Goal: Task Accomplishment & Management: Use online tool/utility

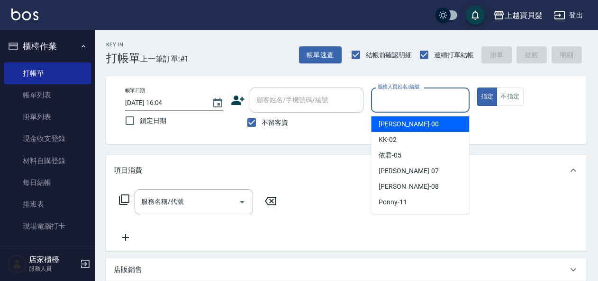
click at [400, 101] on input "服務人員姓名/編號" at bounding box center [420, 100] width 90 height 17
click at [388, 125] on span "小華 -00" at bounding box center [409, 124] width 60 height 10
type input "小華-00"
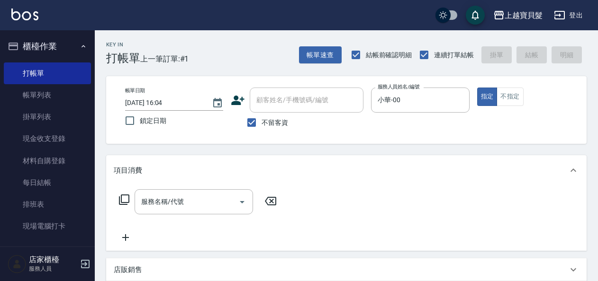
click at [125, 202] on icon at bounding box center [124, 200] width 10 height 10
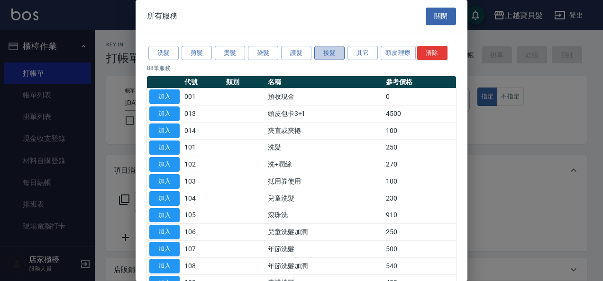
click at [330, 52] on button "接髮" at bounding box center [329, 53] width 30 height 15
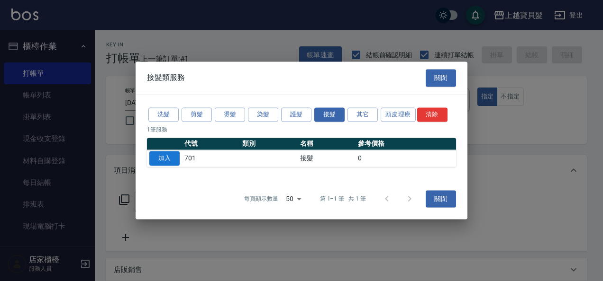
click at [160, 157] on button "加入" at bounding box center [164, 159] width 30 height 15
type input "接髮(701)"
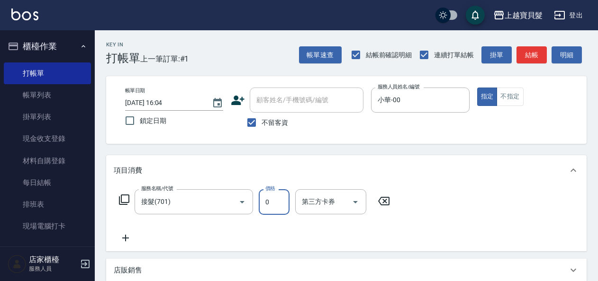
click at [278, 203] on input "0" at bounding box center [274, 203] width 31 height 26
type input "3000"
click at [131, 237] on icon at bounding box center [126, 238] width 24 height 11
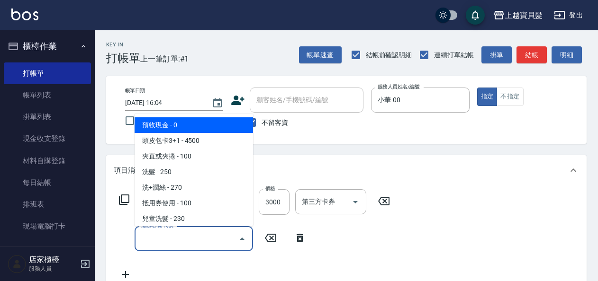
click at [148, 242] on input "服務名稱/代號" at bounding box center [187, 239] width 96 height 17
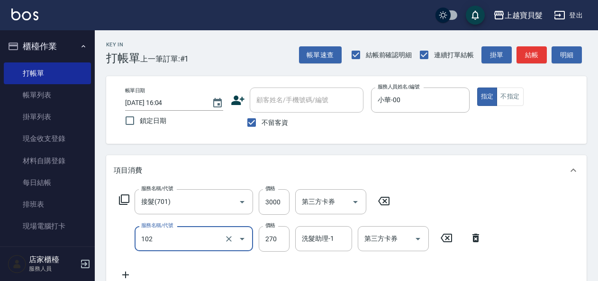
type input "洗+潤絲(102)"
click at [127, 275] on icon at bounding box center [126, 275] width 24 height 11
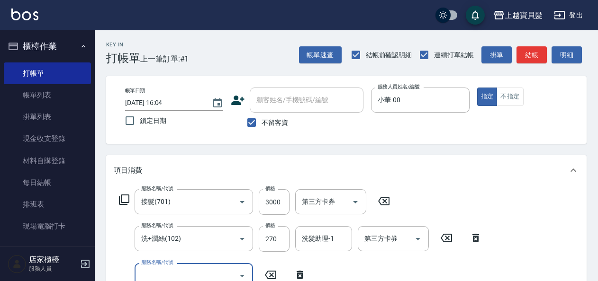
scroll to position [3, 0]
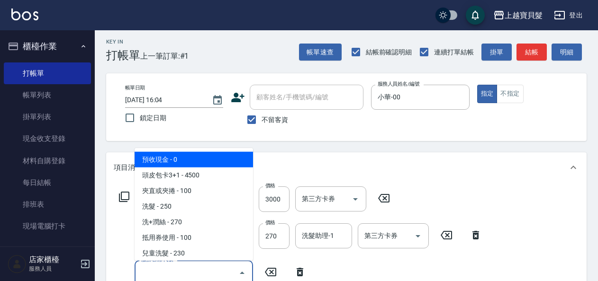
click at [144, 268] on input "服務名稱/代號" at bounding box center [187, 273] width 96 height 17
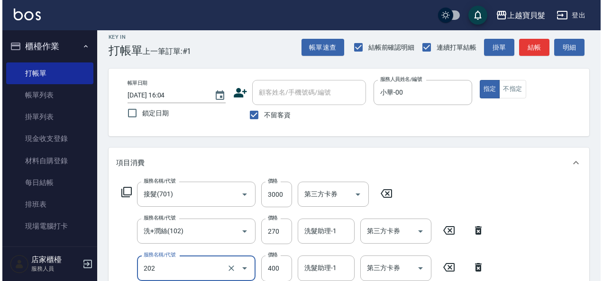
scroll to position [0, 0]
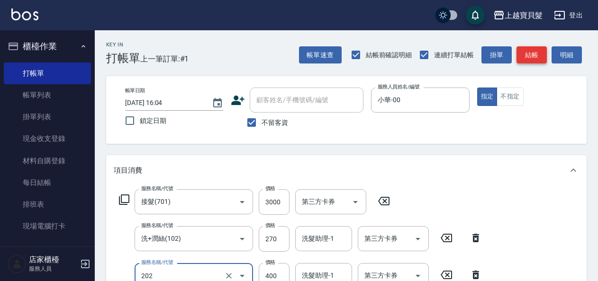
type input "剪髮(202)"
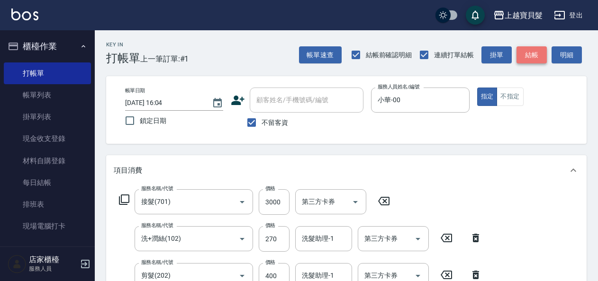
click at [534, 55] on button "結帳" at bounding box center [531, 55] width 30 height 18
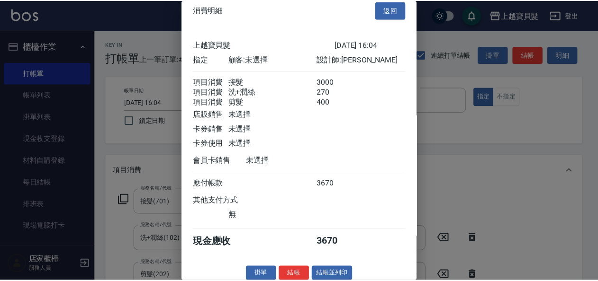
scroll to position [25, 0]
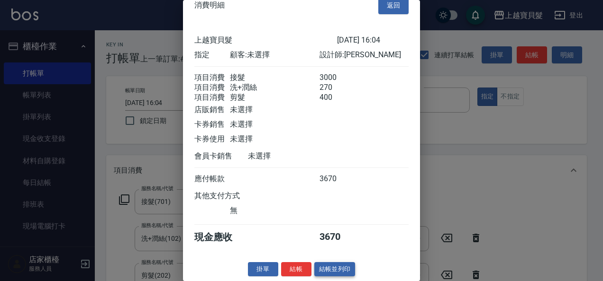
click at [335, 269] on button "結帳並列印" at bounding box center [334, 269] width 41 height 15
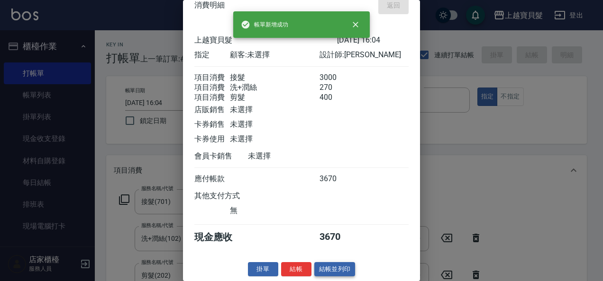
type input "[DATE] 17:06"
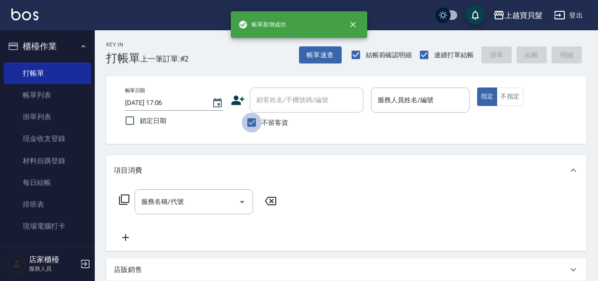
click at [249, 119] on input "不留客資" at bounding box center [252, 123] width 20 height 20
checkbox input "false"
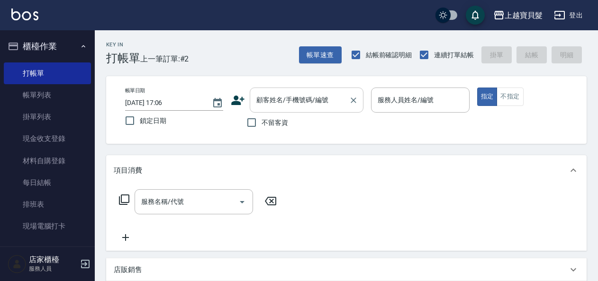
click at [276, 98] on input "顧客姓名/手機號碼/編號" at bounding box center [299, 100] width 91 height 17
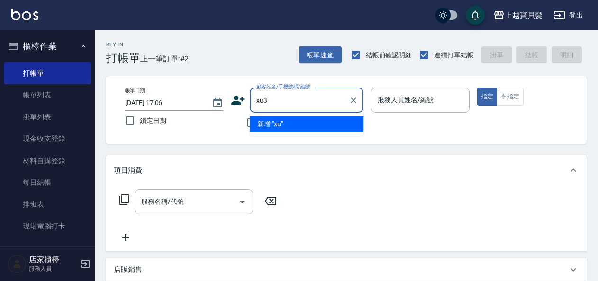
type input "xu3"
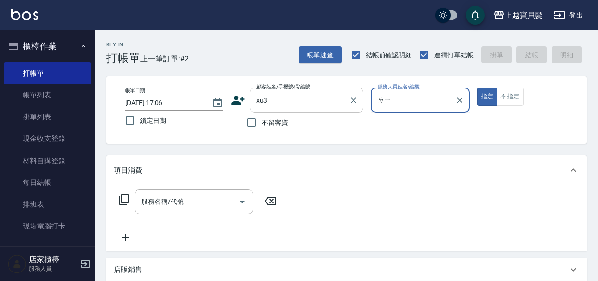
type input "[PERSON_NAME]"
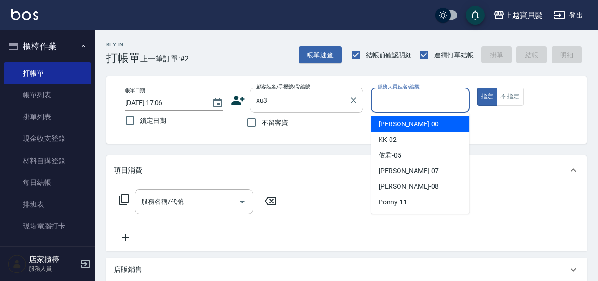
click at [277, 99] on input "xu3" at bounding box center [299, 100] width 91 height 17
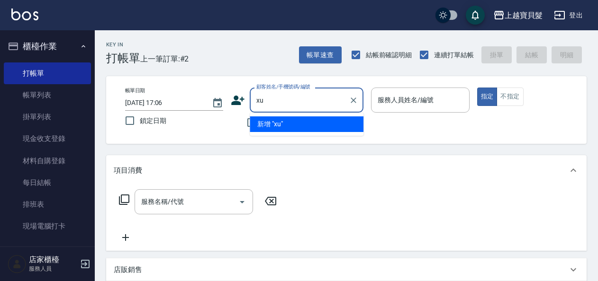
type input "x"
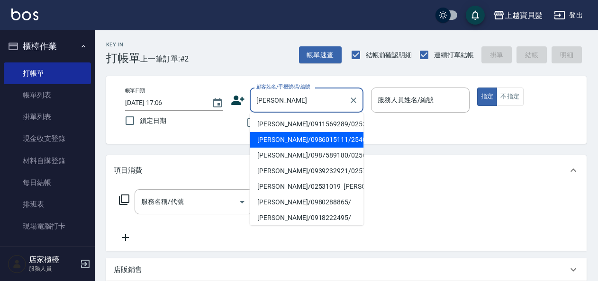
click at [296, 138] on li "[PERSON_NAME]/0986015111/2540109" at bounding box center [307, 140] width 114 height 16
type input "[PERSON_NAME]/0986015111/2540109"
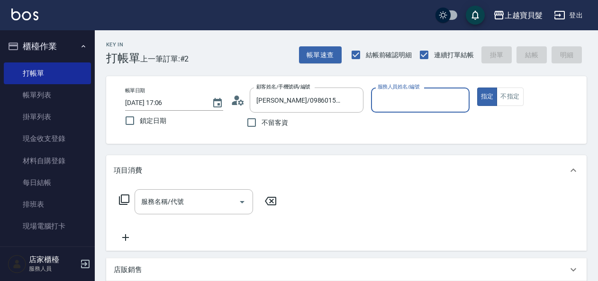
type input "小華-00"
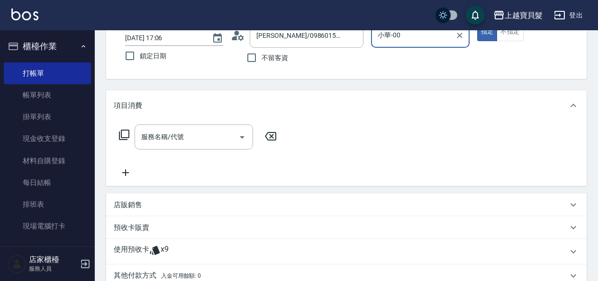
scroll to position [95, 0]
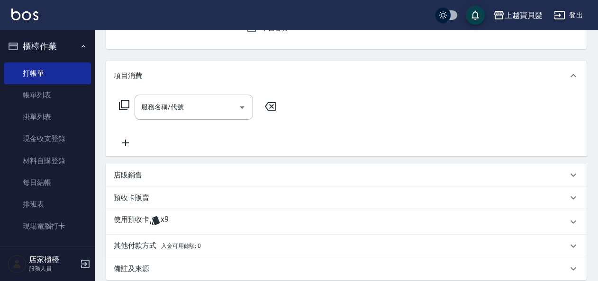
click at [147, 226] on p "使用預收卡" at bounding box center [132, 222] width 36 height 14
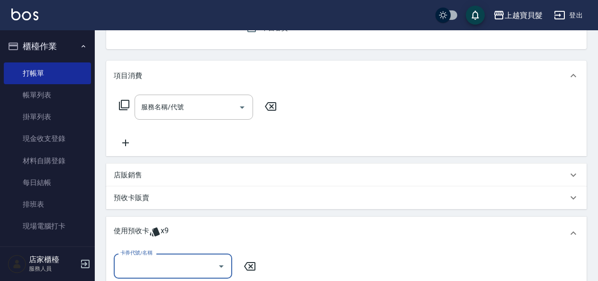
scroll to position [0, 0]
click at [144, 260] on input "卡券代號/名稱" at bounding box center [166, 266] width 96 height 17
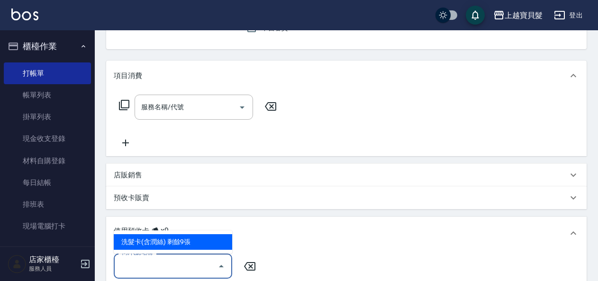
drag, startPoint x: 152, startPoint y: 244, endPoint x: 161, endPoint y: 243, distance: 9.7
click at [152, 244] on div "洗髮卡(含潤絲) 剩餘9張" at bounding box center [173, 243] width 118 height 16
type input "洗髮卡(含潤絲)"
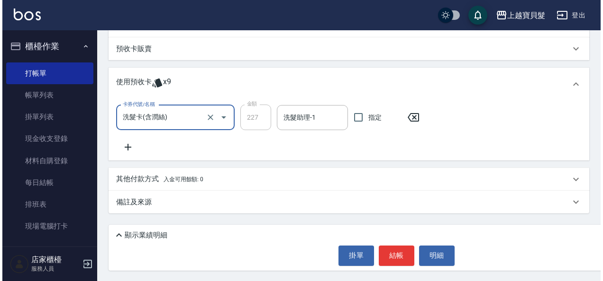
scroll to position [244, 0]
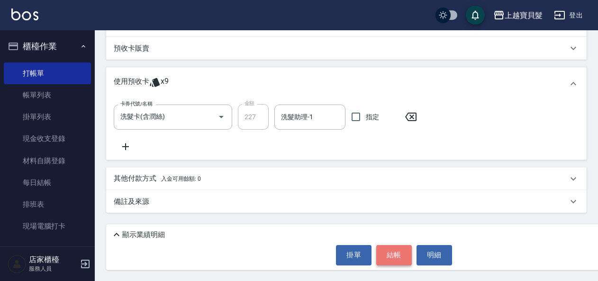
click at [390, 257] on button "結帳" at bounding box center [394, 255] width 36 height 20
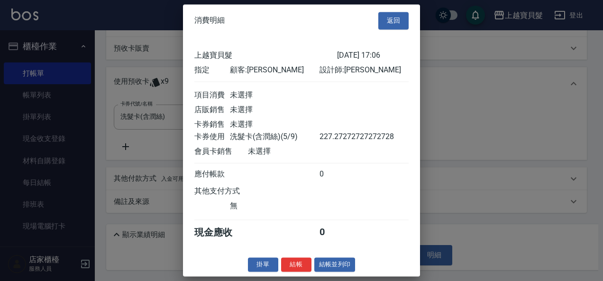
scroll to position [2, 0]
click at [327, 266] on button "結帳並列印" at bounding box center [334, 265] width 41 height 15
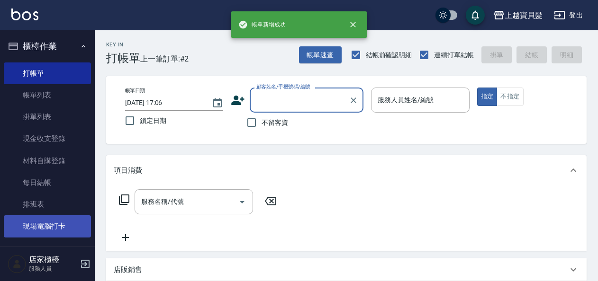
scroll to position [0, 0]
